Goal: Task Accomplishment & Management: Complete application form

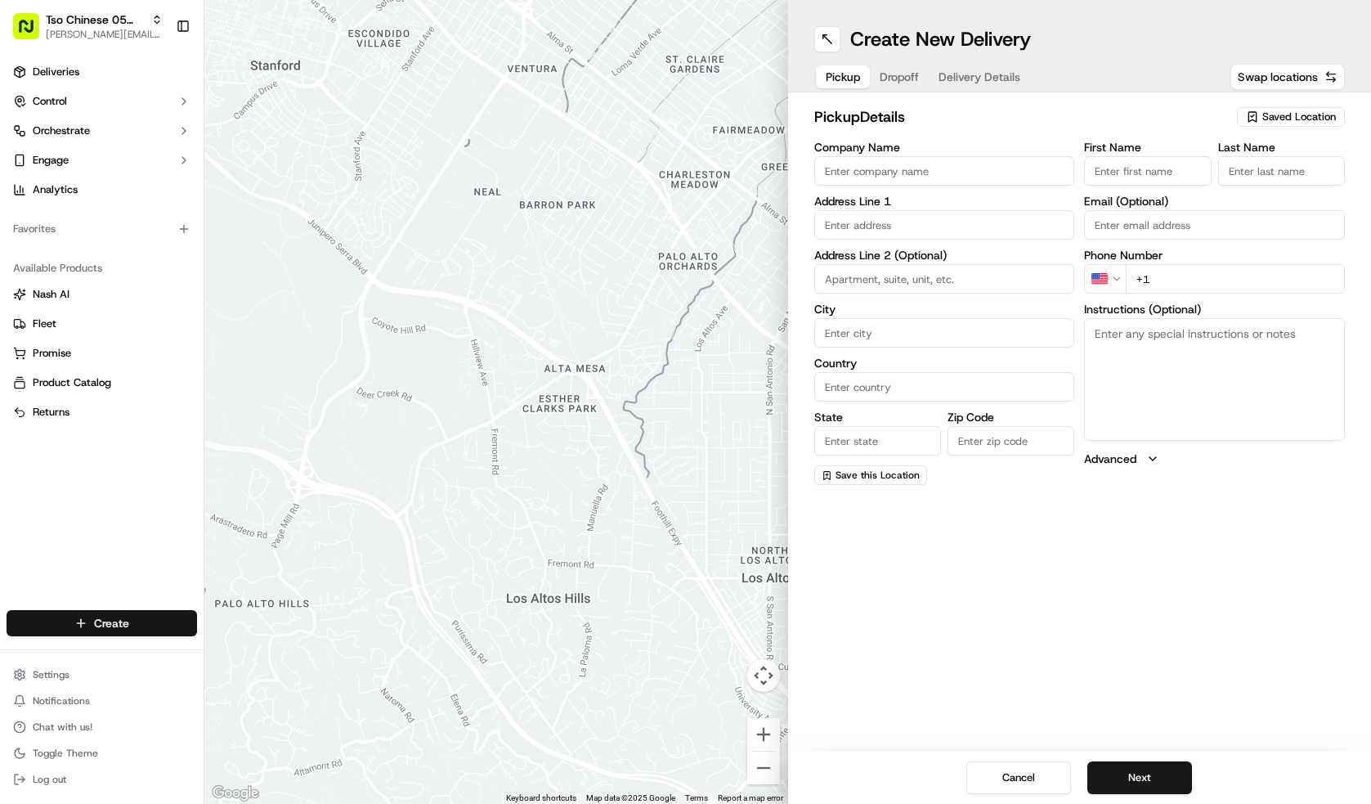
click at [116, 615] on html "Tso Chinese 05 Menchaca [EMAIL_ADDRESS][DOMAIN_NAME] Toggle Sidebar Deliveries …" at bounding box center [685, 402] width 1371 height 804
click at [254, 652] on link "Delivery" at bounding box center [295, 653] width 182 height 29
click at [1281, 102] on div "pickup Details Saved Location Company Name Address Line 1 Address Line 2 (Optio…" at bounding box center [1080, 295] width 584 height 406
click at [1284, 117] on span "Saved Location" at bounding box center [1299, 117] width 74 height 15
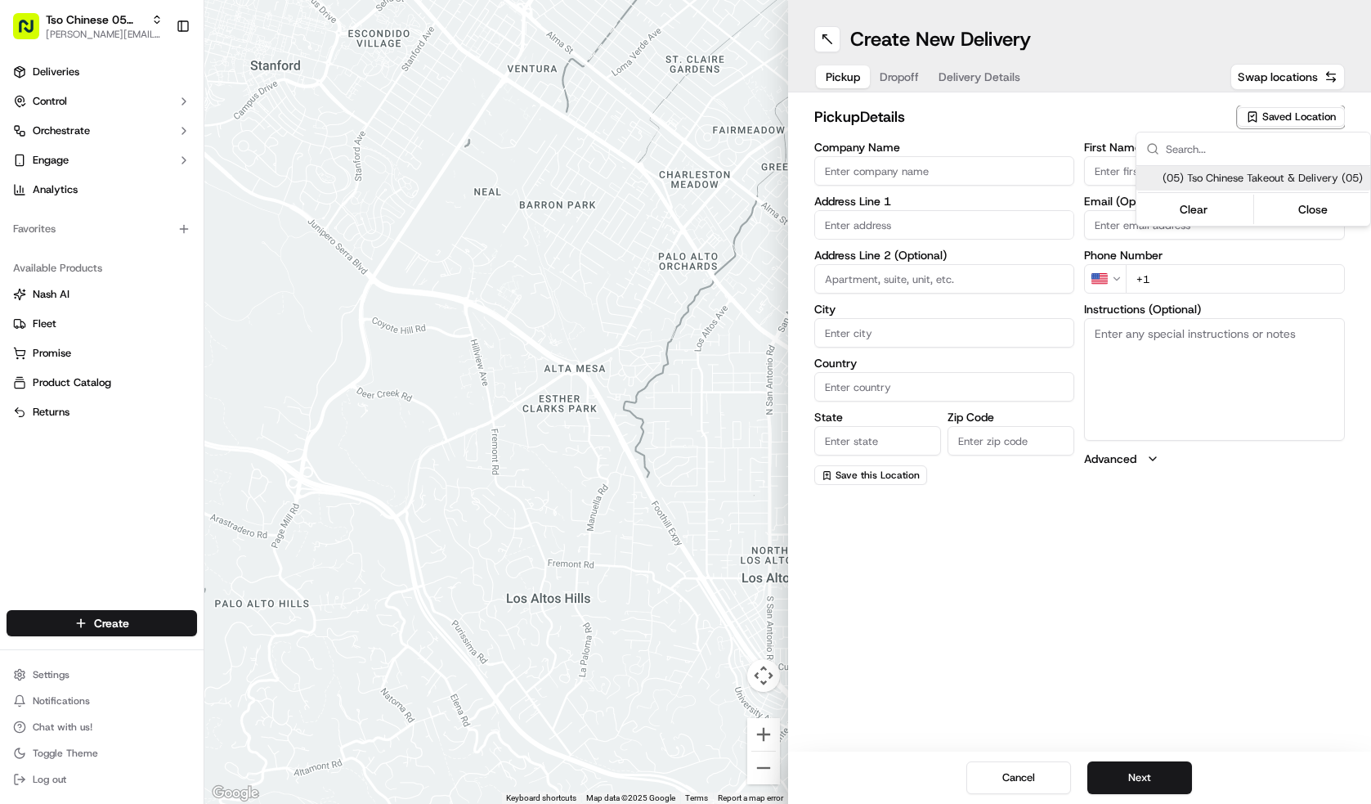
click at [1288, 174] on span "(05) Tso Chinese Takeout & Delivery (05)" at bounding box center [1263, 178] width 201 height 15
type input "(05) Tso Chinese Takeout & Delivery"
type input "[STREET_ADDRESS][PERSON_NAME]"
type input "Ste 100"
type input "Austin"
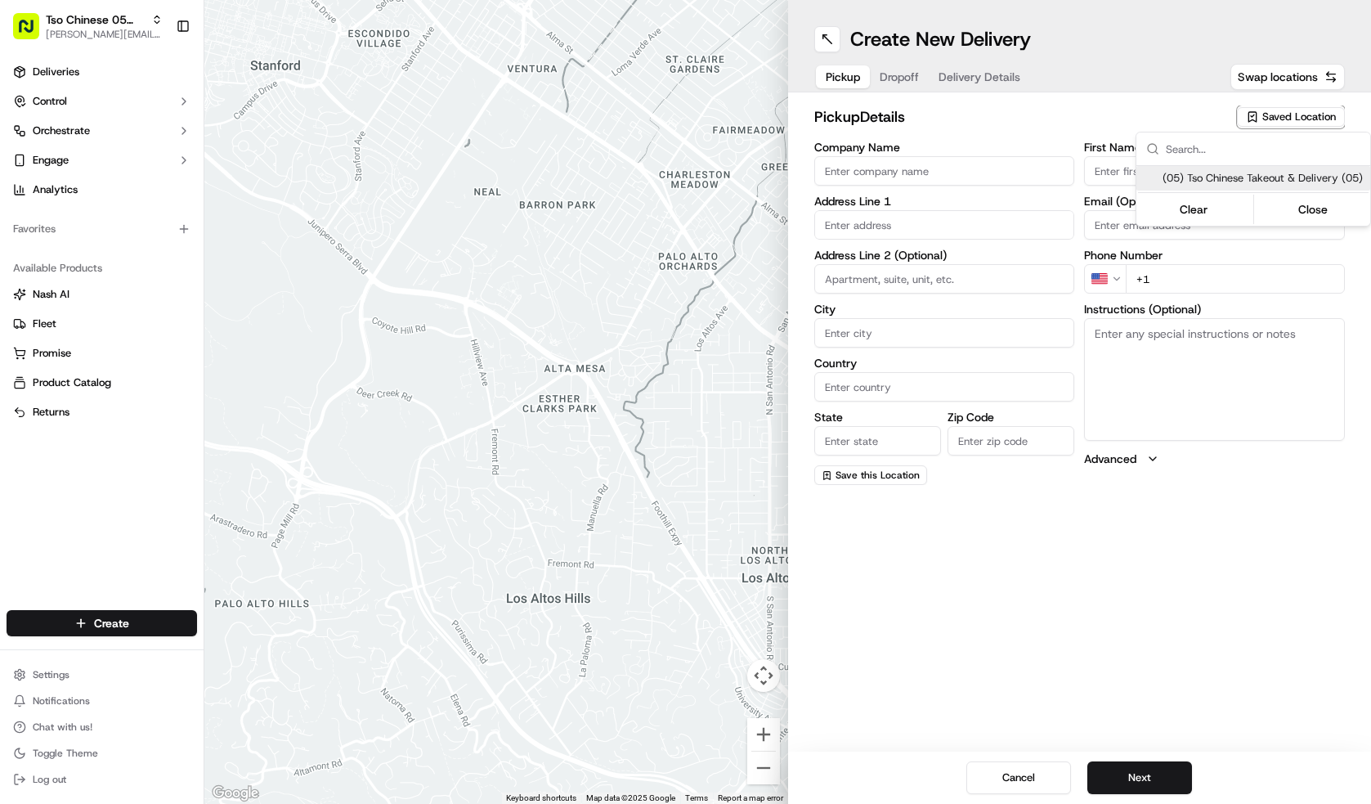
type input "US"
type input "[GEOGRAPHIC_DATA]"
type input "78748"
type input "Tso Chinese"
type input "[PERSON_NAME] Manager"
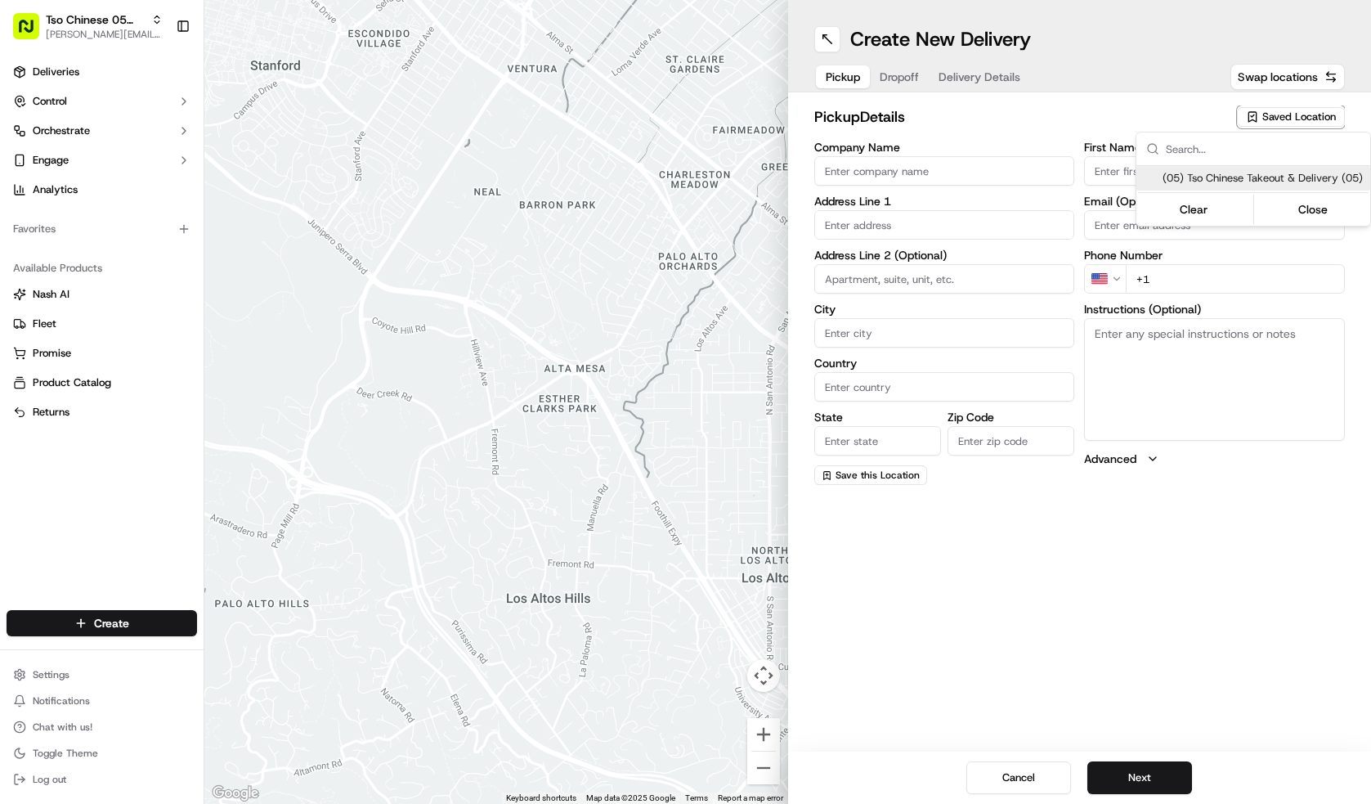
type input "[EMAIL_ADDRESS][DOMAIN_NAME]"
type input "[PHONE_NUMBER]"
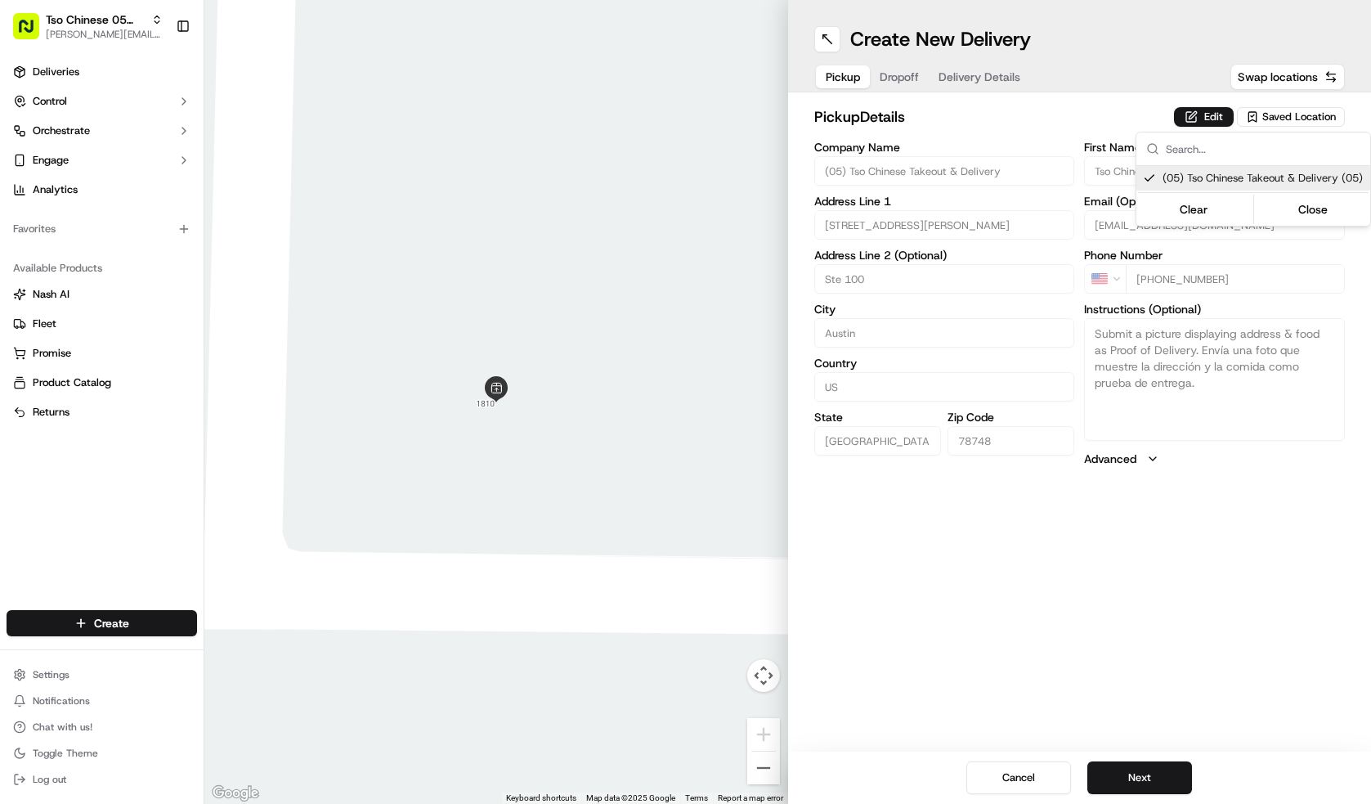
click at [1151, 780] on html "Tso Chinese 05 Menchaca [EMAIL_ADDRESS][DOMAIN_NAME] Toggle Sidebar Deliveries …" at bounding box center [685, 402] width 1371 height 804
click at [1151, 780] on button "Next" at bounding box center [1139, 777] width 105 height 33
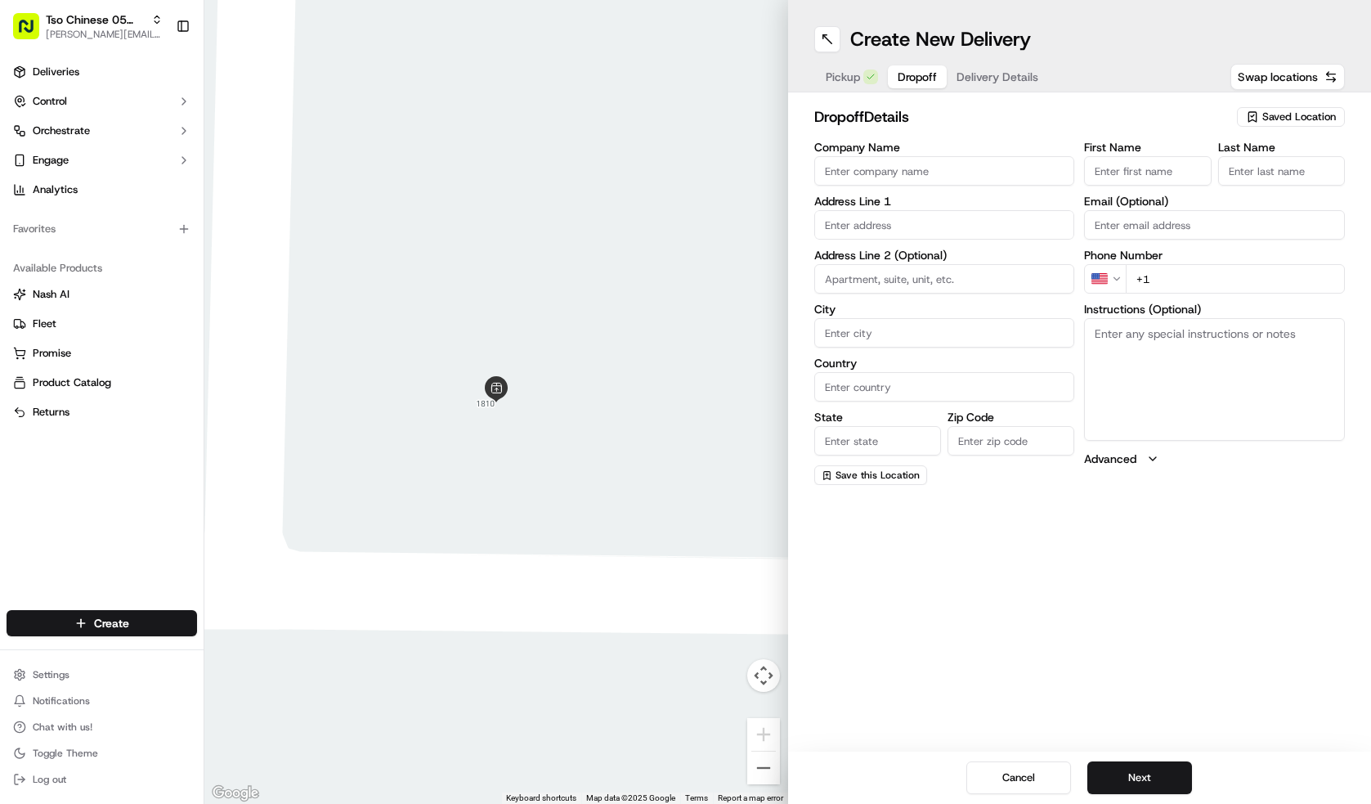
click at [972, 173] on input "Company Name" at bounding box center [944, 170] width 261 height 29
type input "[PERSON_NAME]"
click at [1150, 175] on input "First Name" at bounding box center [1147, 170] width 127 height 29
type input "[PERSON_NAME]"
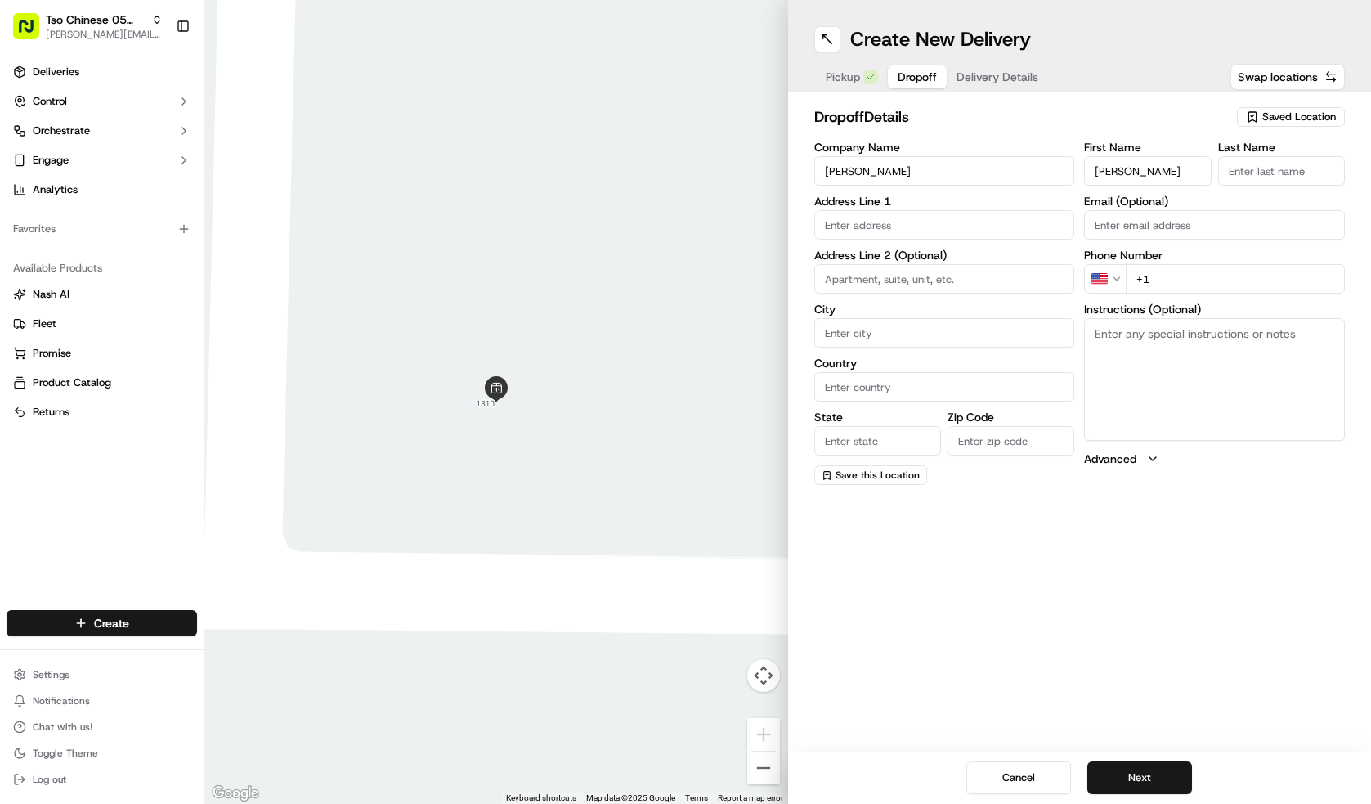
click at [1280, 152] on label "Last Name" at bounding box center [1281, 146] width 127 height 11
click at [1280, 156] on input "Last Name" at bounding box center [1281, 170] width 127 height 29
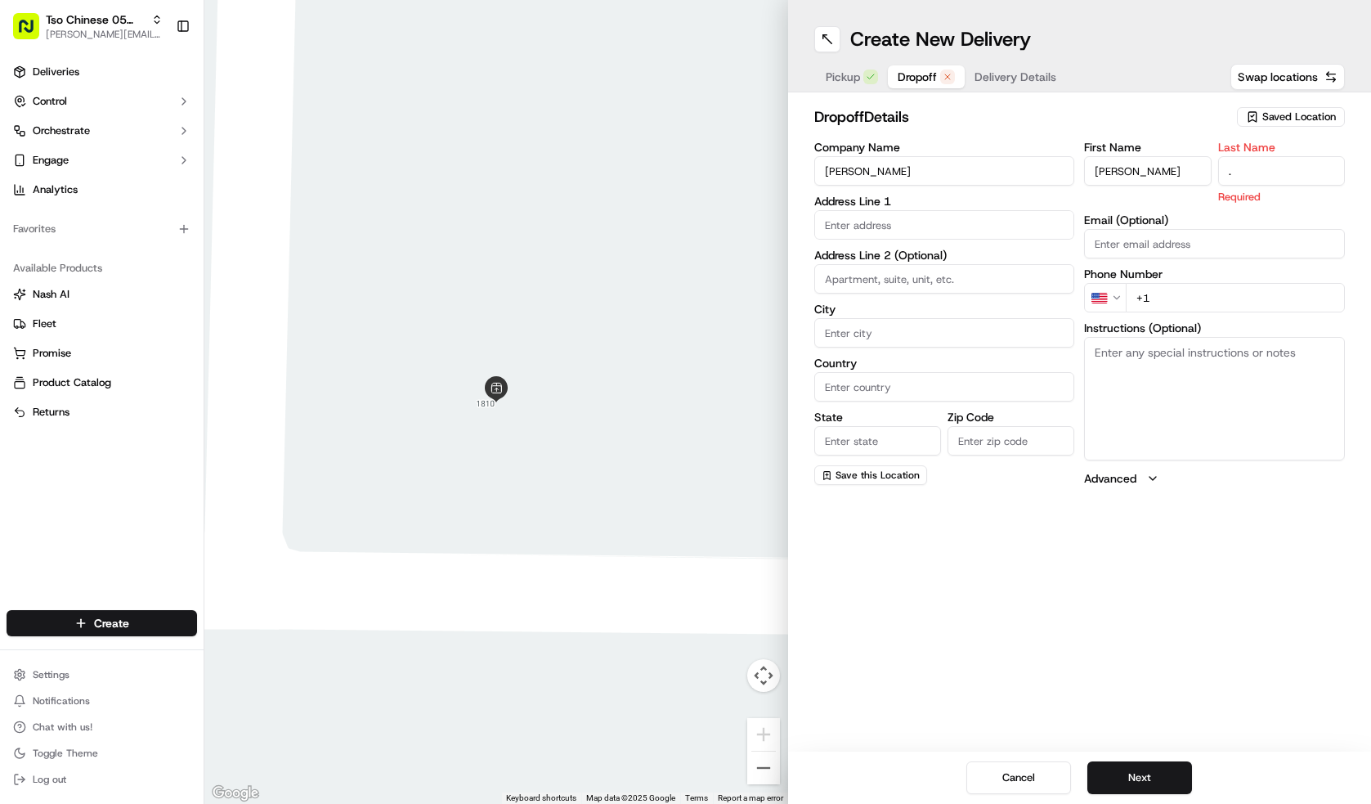
type input "."
click at [930, 222] on input "text" at bounding box center [944, 224] width 261 height 29
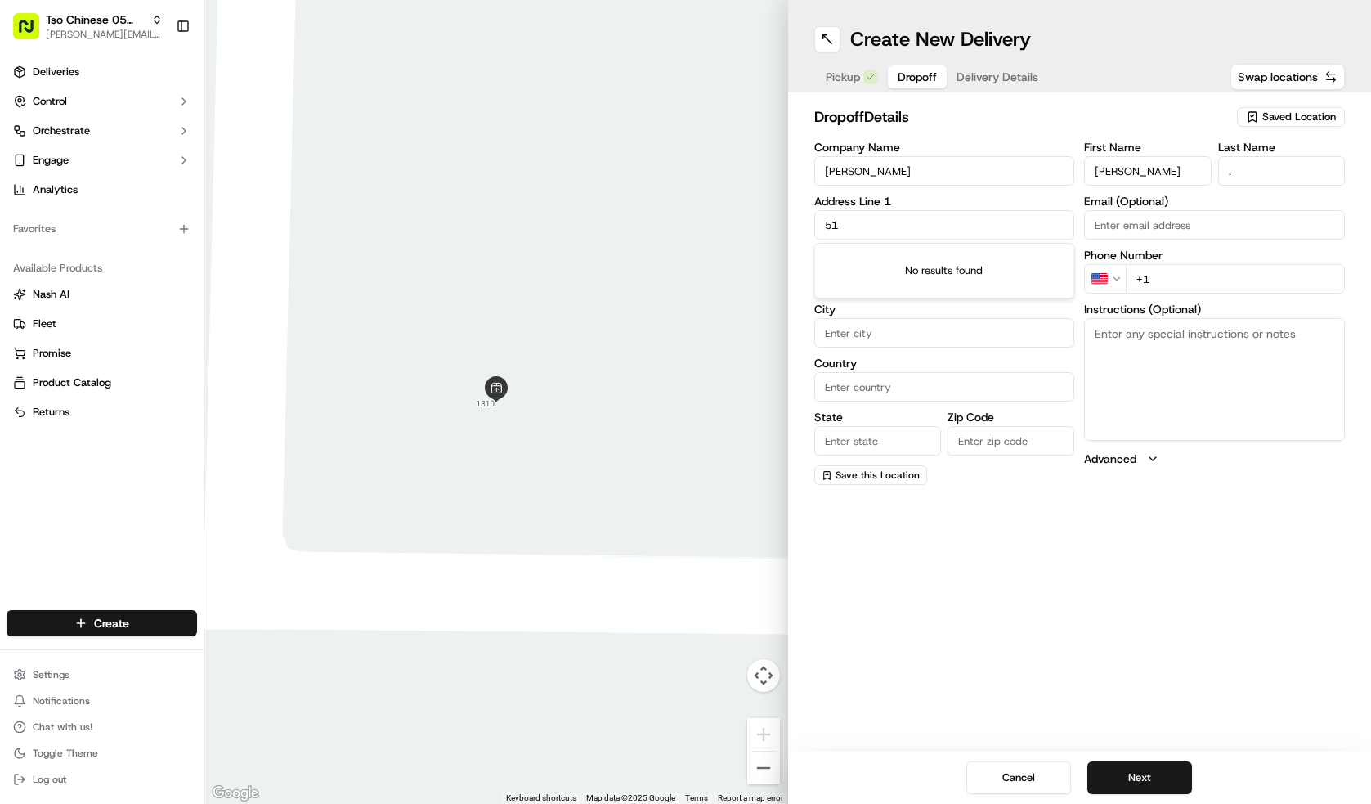
type input "5"
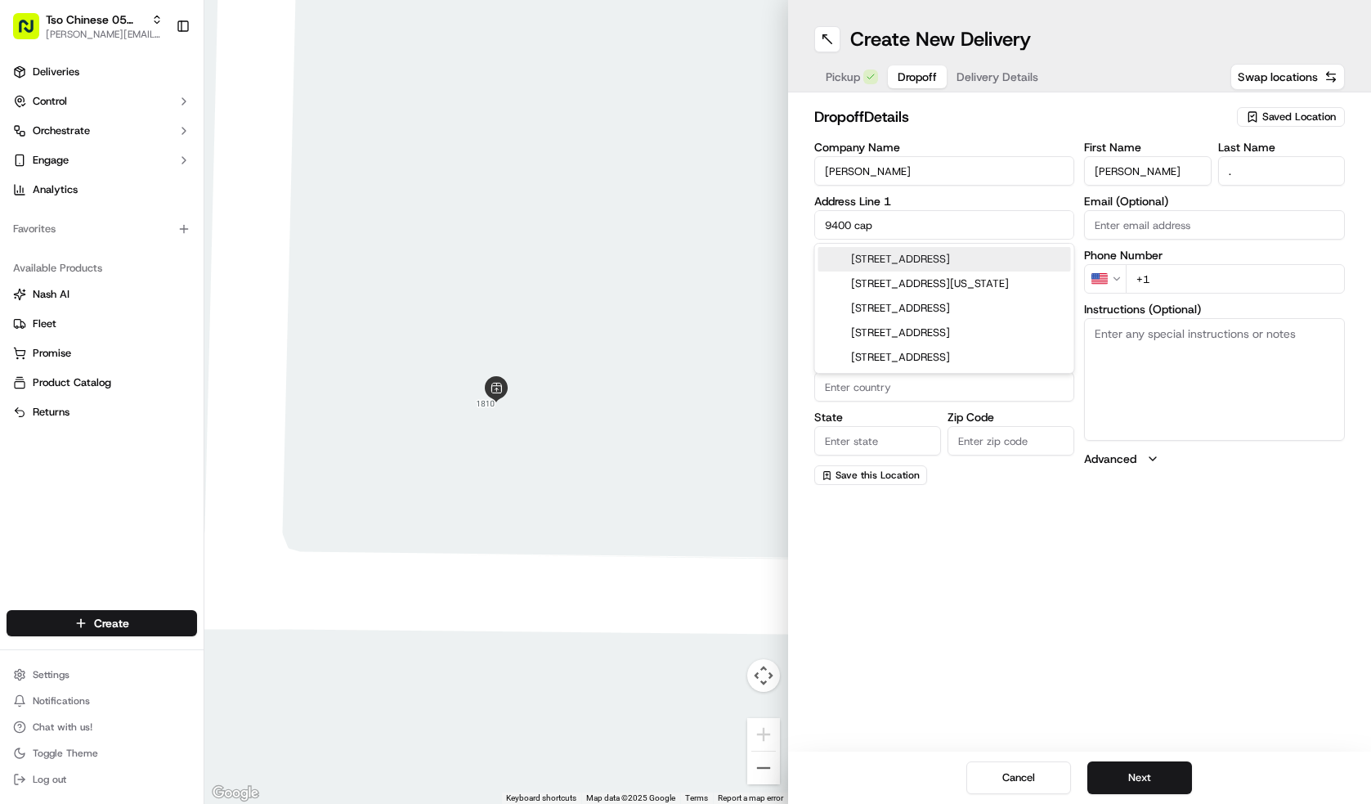
click at [969, 257] on div "[STREET_ADDRESS]" at bounding box center [944, 259] width 253 height 25
type input "[STREET_ADDRESS]"
type input "Austin"
type input "[GEOGRAPHIC_DATA]"
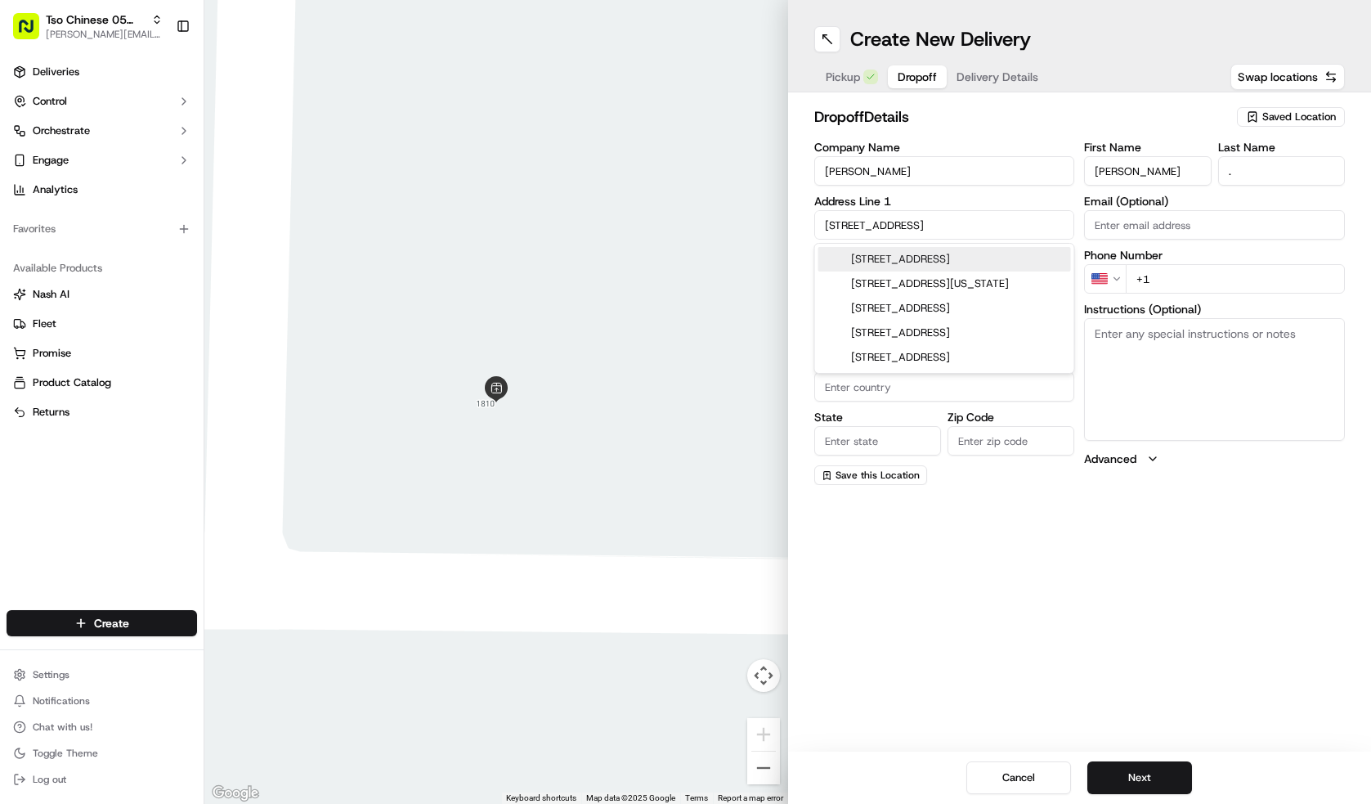
type input "78747"
type input "[STREET_ADDRESS]"
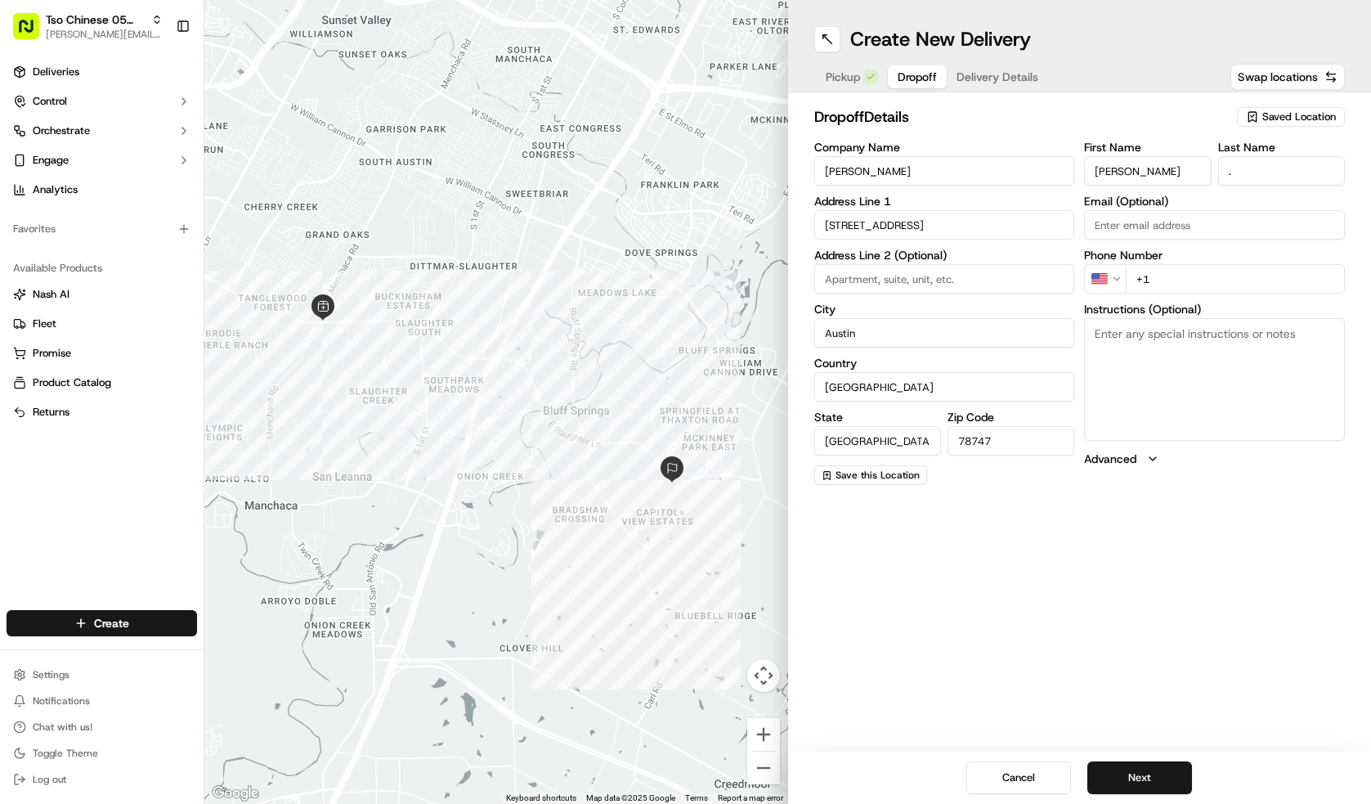
click at [1197, 273] on input "+1" at bounding box center [1235, 278] width 219 height 29
type input "[PHONE_NUMBER]"
click at [1177, 776] on button "Next" at bounding box center [1139, 777] width 105 height 33
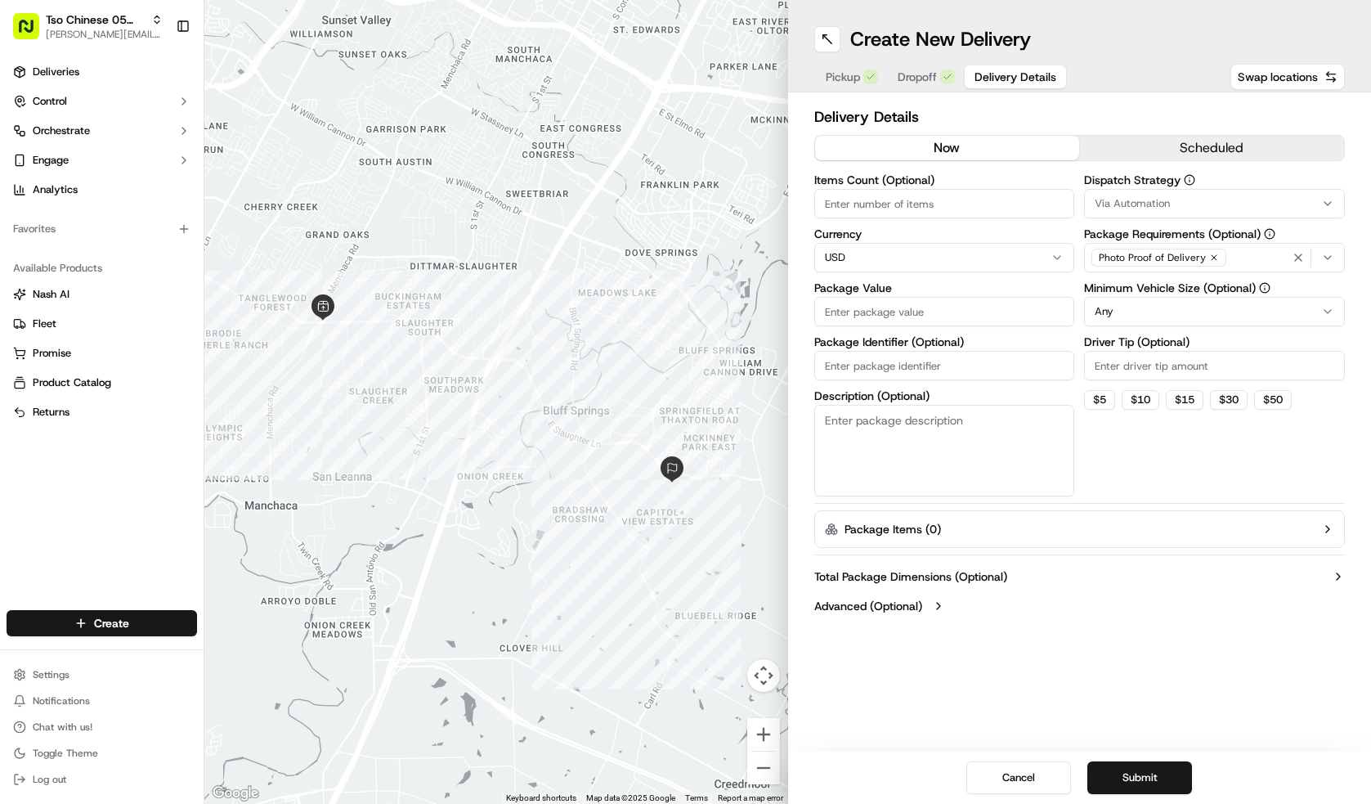
click at [1200, 356] on input "Driver Tip (Optional)" at bounding box center [1214, 365] width 261 height 29
type input "2.00"
click at [1203, 310] on html "Tso Chinese 05 Menchaca [EMAIL_ADDRESS][DOMAIN_NAME] Toggle Sidebar Deliveries …" at bounding box center [685, 402] width 1371 height 804
click at [1217, 199] on div "Via Automation" at bounding box center [1214, 203] width 253 height 15
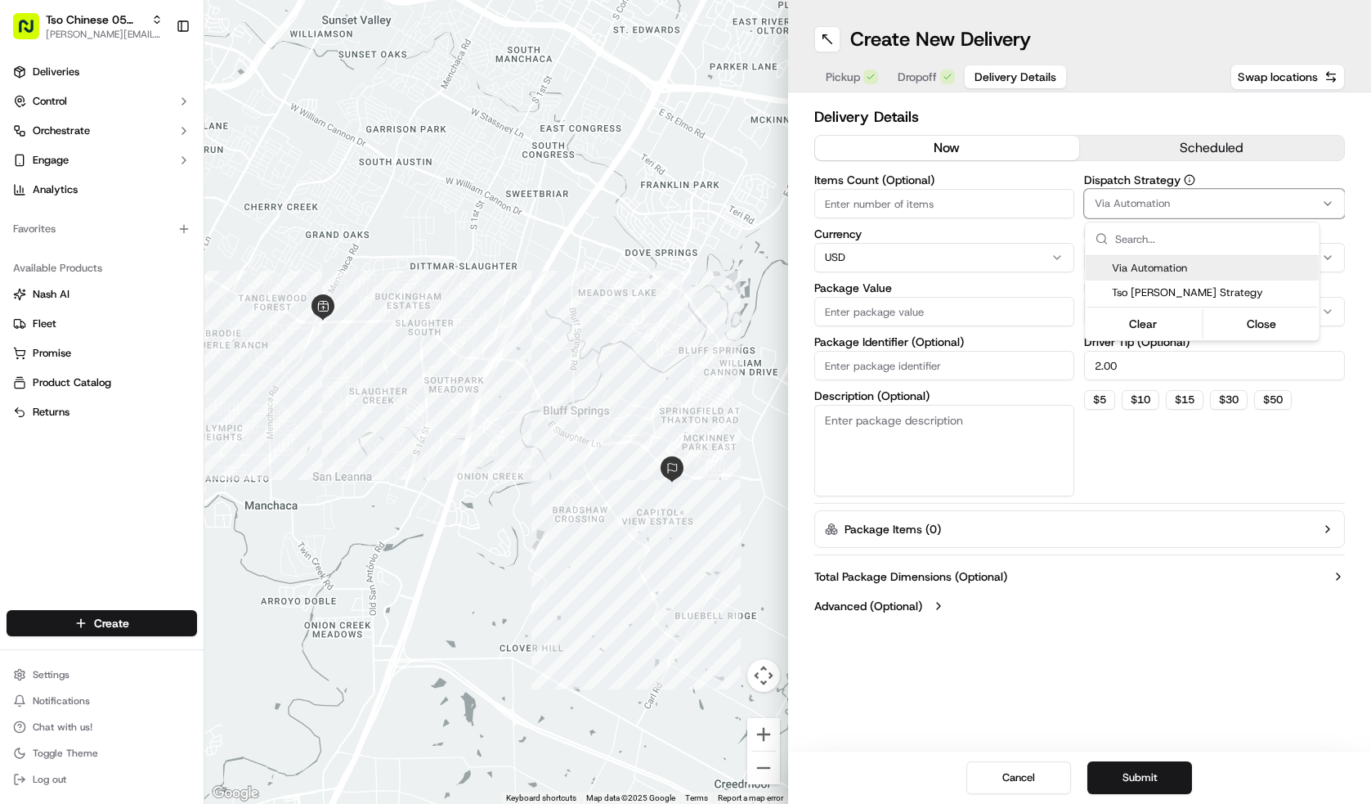
click at [1204, 288] on span "Tso [PERSON_NAME] Strategy" at bounding box center [1212, 292] width 201 height 15
click at [871, 315] on html "Tso Chinese 05 Menchaca [EMAIL_ADDRESS][DOMAIN_NAME] Toggle Sidebar Deliveries …" at bounding box center [685, 402] width 1371 height 804
click at [871, 316] on input "Package Value" at bounding box center [944, 311] width 261 height 29
type input "69.82"
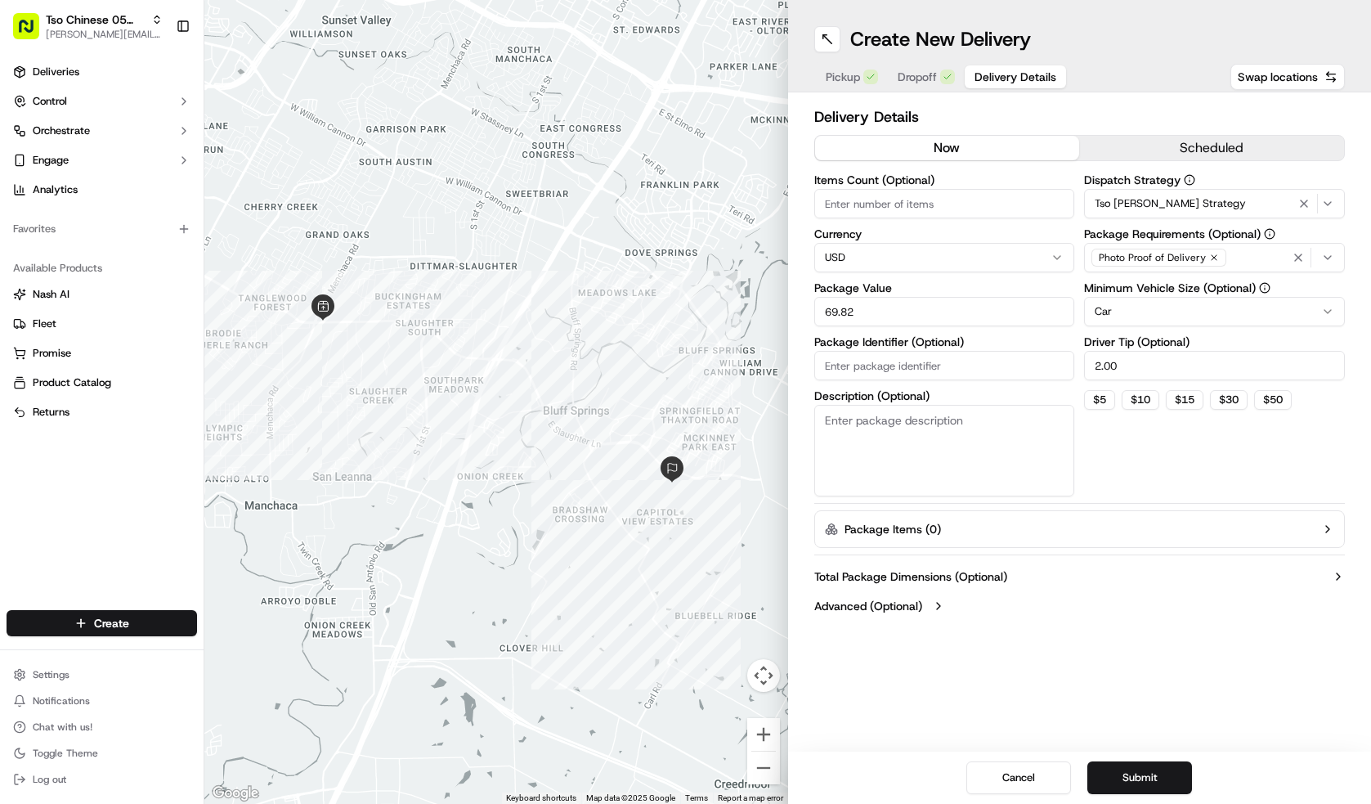
click at [961, 361] on input "Package Identifier (Optional)" at bounding box center [944, 365] width 261 height 29
type input "#TRNWAMR"
click at [957, 198] on input "Items Count (Optional)" at bounding box center [944, 203] width 261 height 29
type input "2"
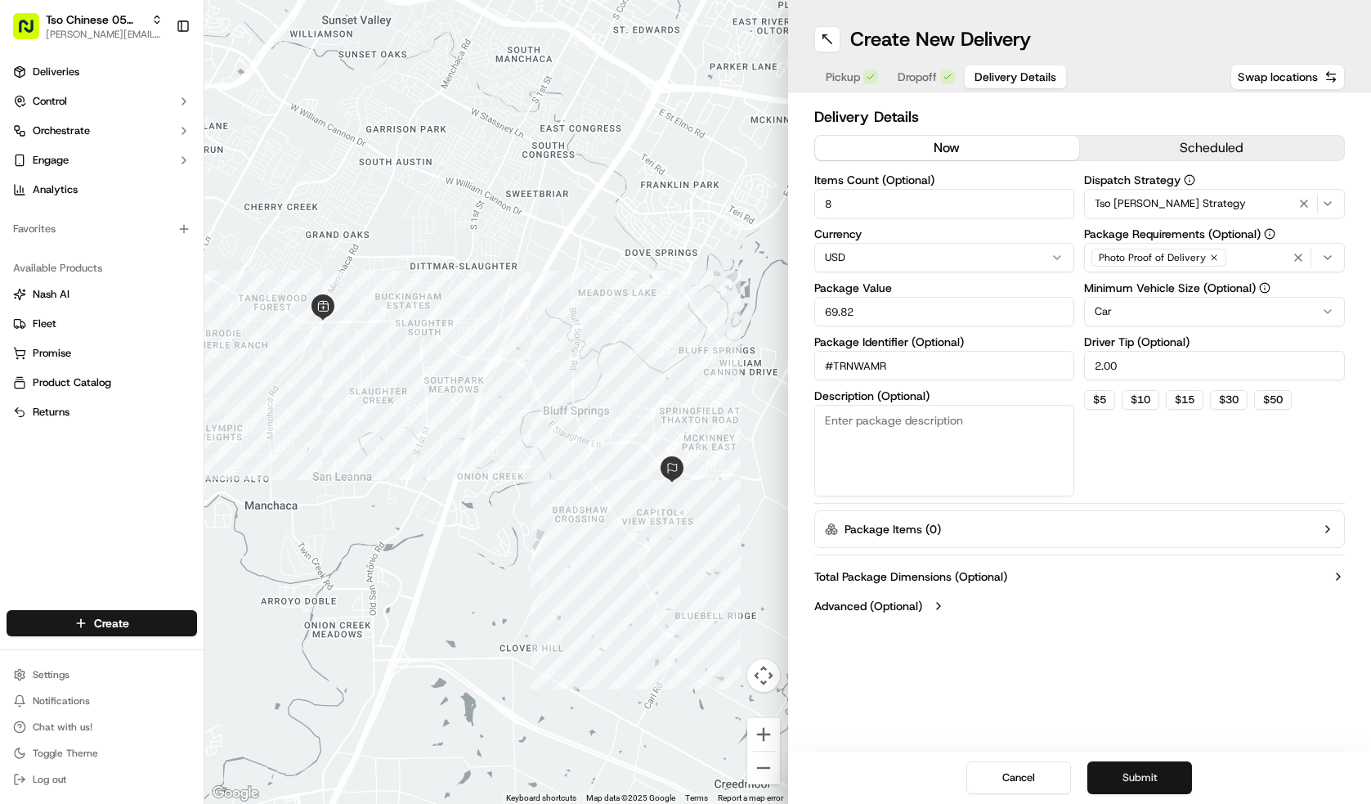
type input "8"
click at [1154, 772] on button "Submit" at bounding box center [1139, 777] width 105 height 33
